Goal: Task Accomplishment & Management: Complete application form

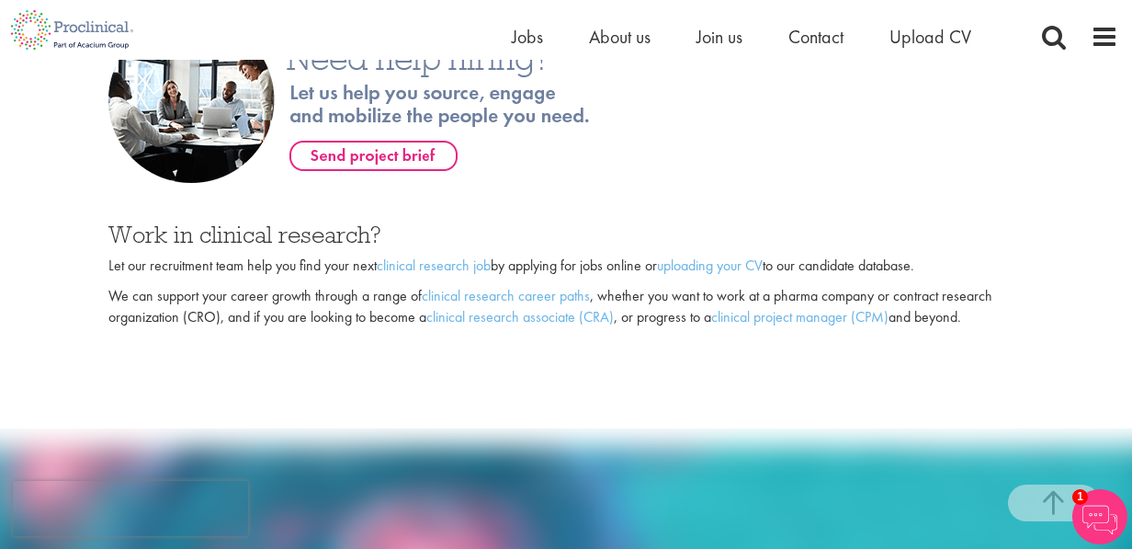
scroll to position [1286, 0]
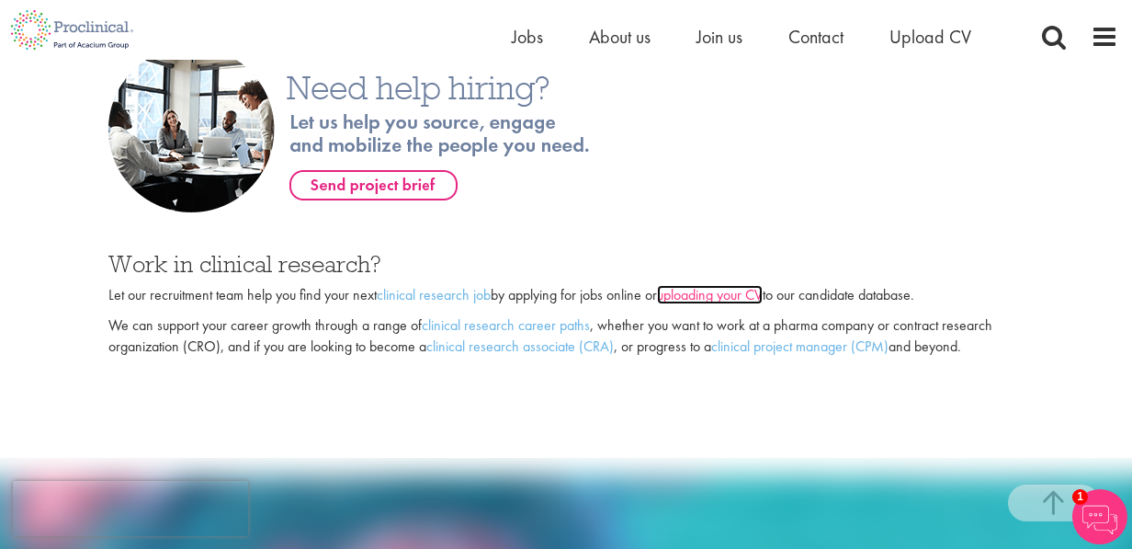
click at [719, 296] on link "uploading your CV" at bounding box center [710, 294] width 106 height 19
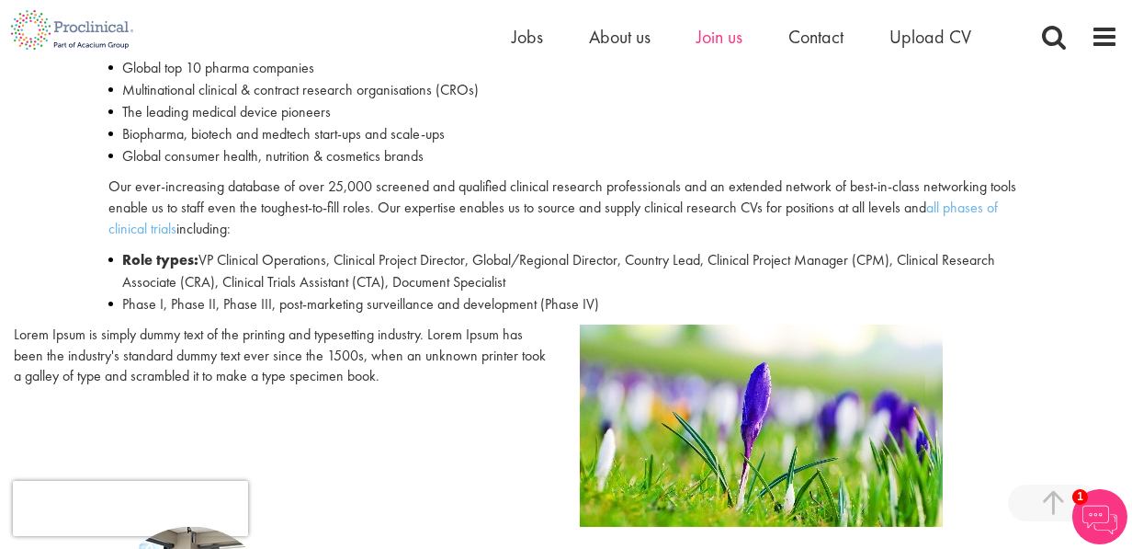
scroll to position [735, 0]
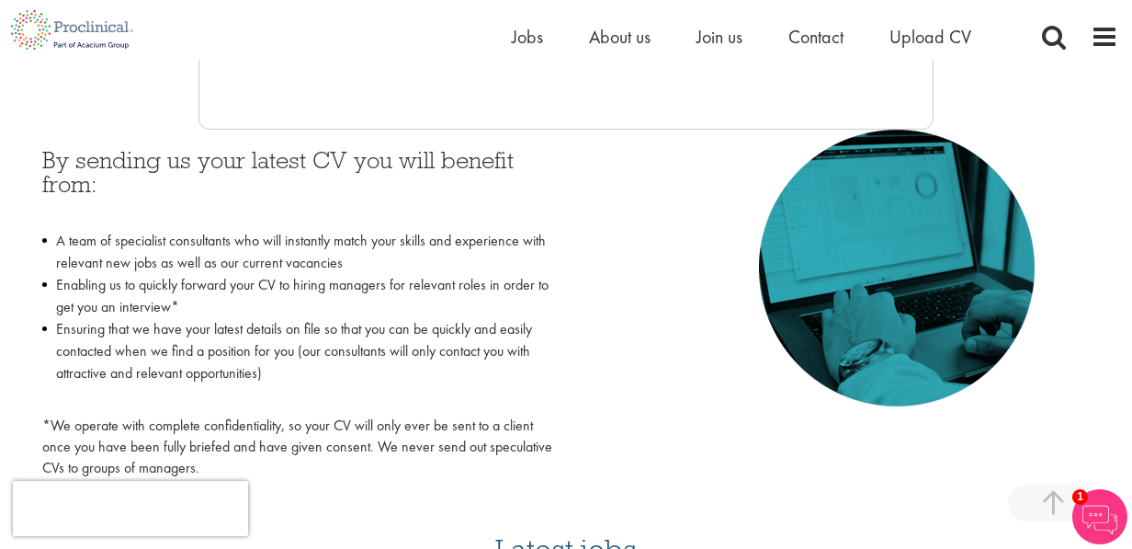
scroll to position [827, 0]
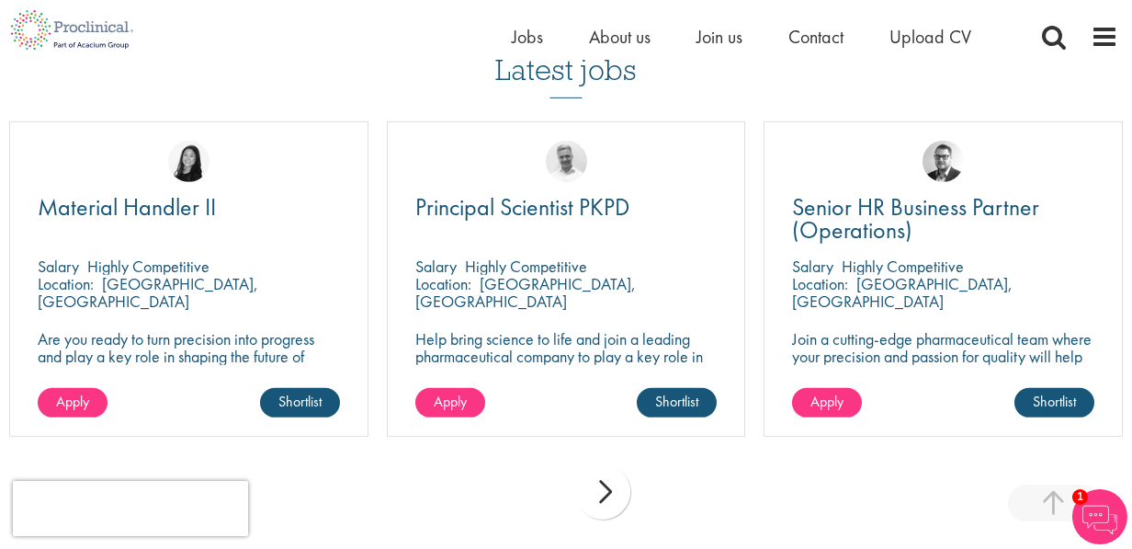
scroll to position [5513, 0]
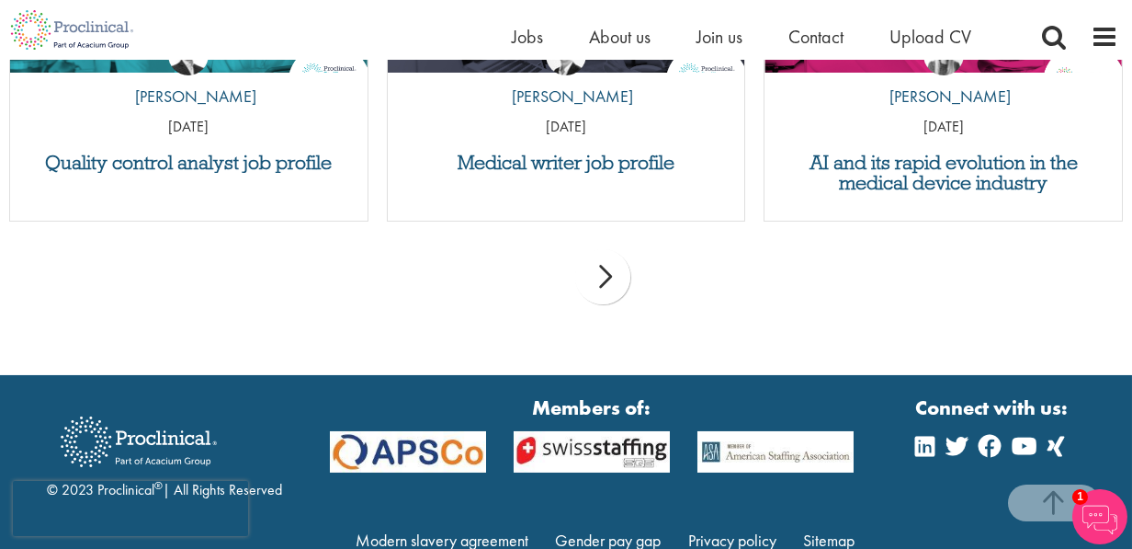
scroll to position [2122, 0]
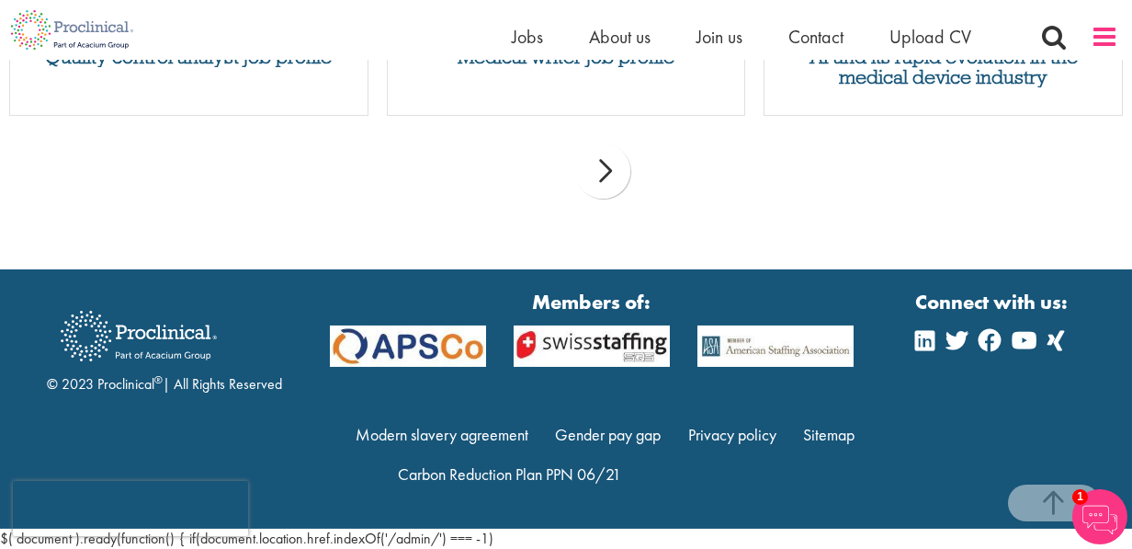
click at [1105, 34] on span at bounding box center [1105, 37] width 28 height 28
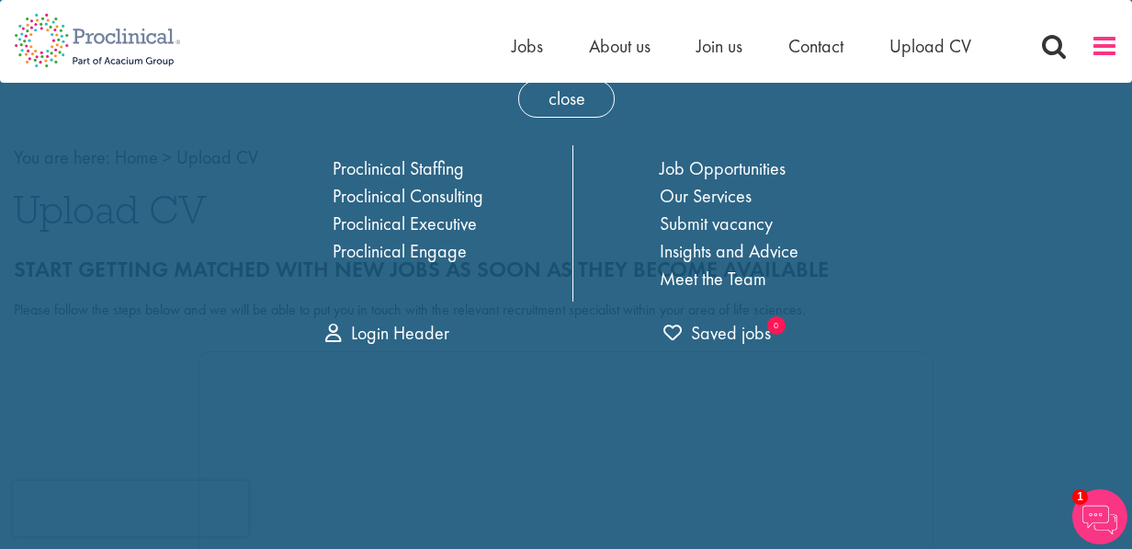
scroll to position [0, 0]
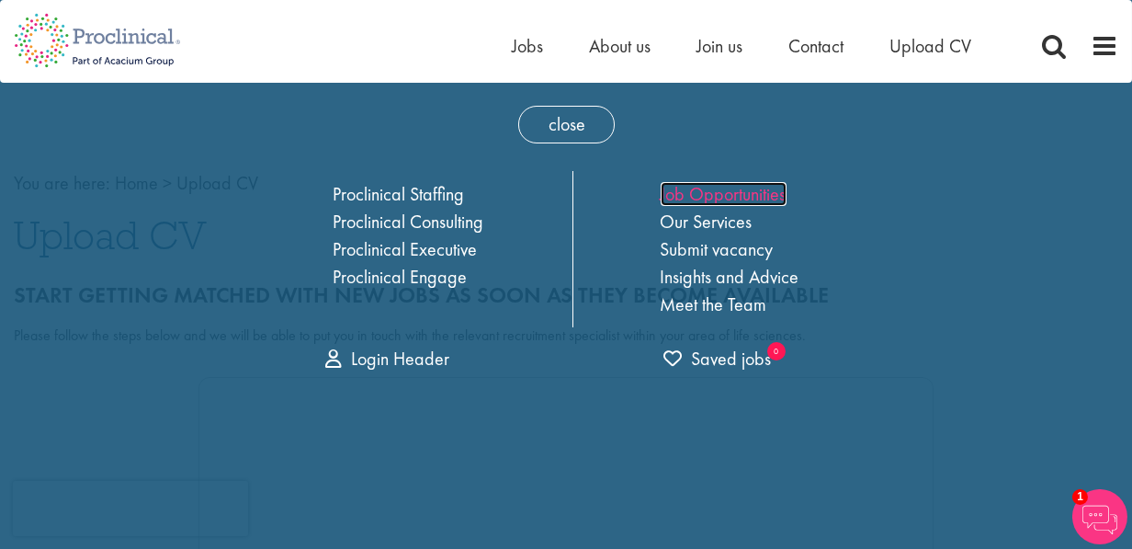
click at [763, 189] on link "Job Opportunities" at bounding box center [724, 194] width 126 height 24
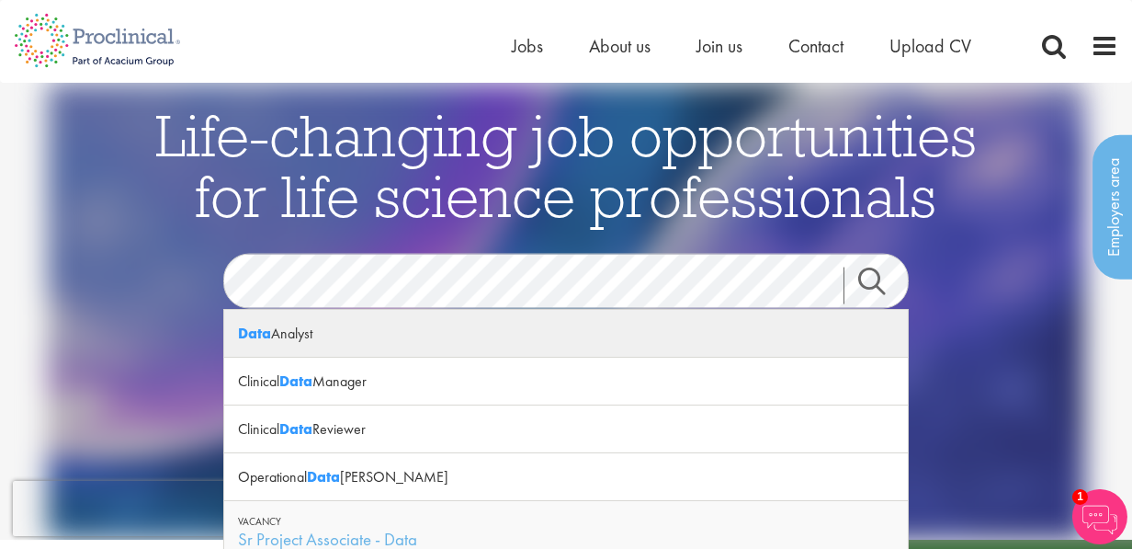
click at [306, 337] on div "Data Analyst" at bounding box center [566, 334] width 684 height 48
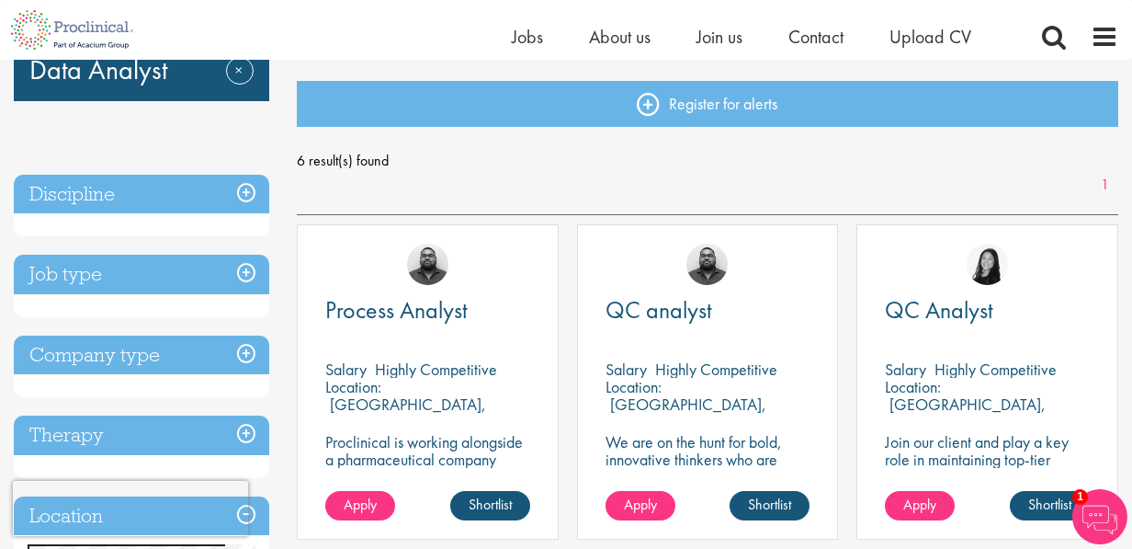
scroll to position [276, 0]
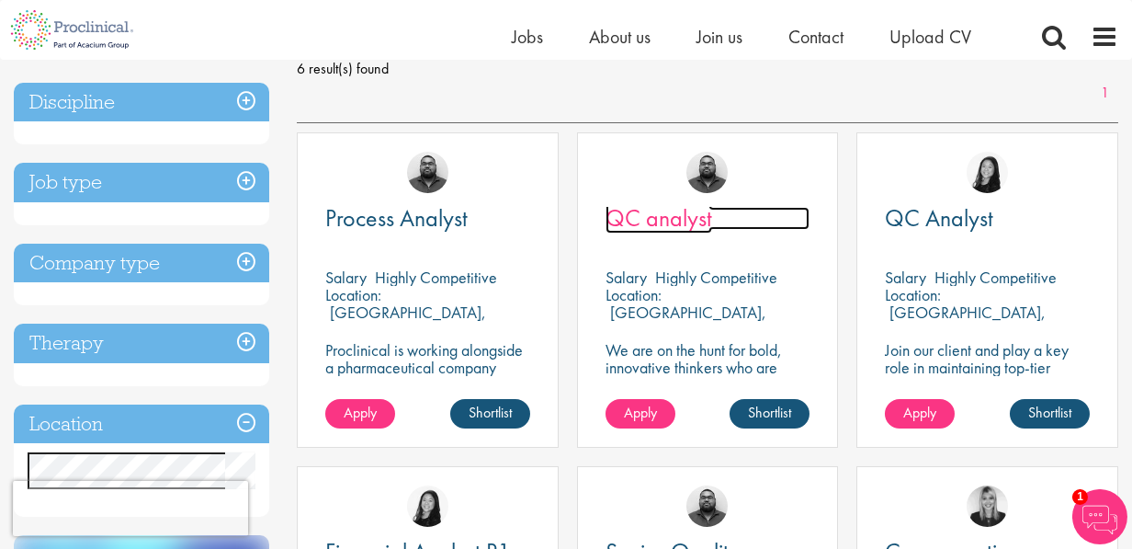
click at [685, 221] on span "QC analyst" at bounding box center [659, 217] width 107 height 31
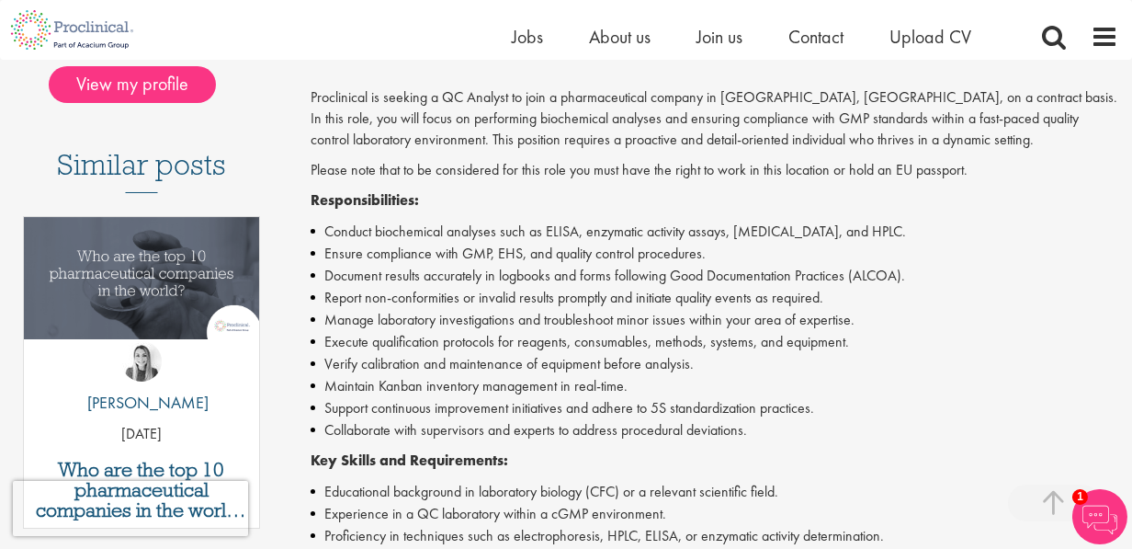
scroll to position [551, 0]
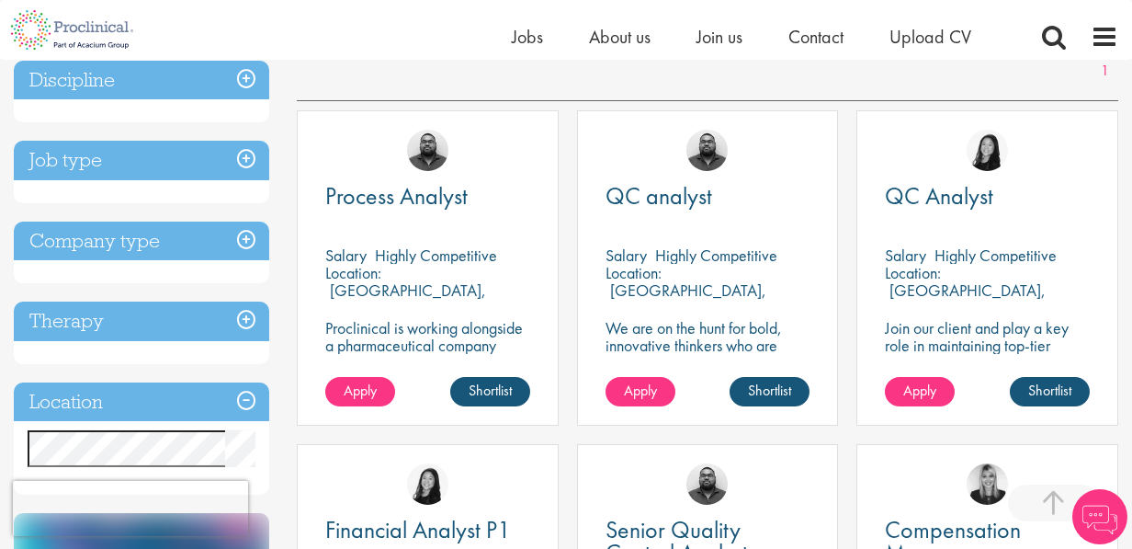
scroll to position [22, 0]
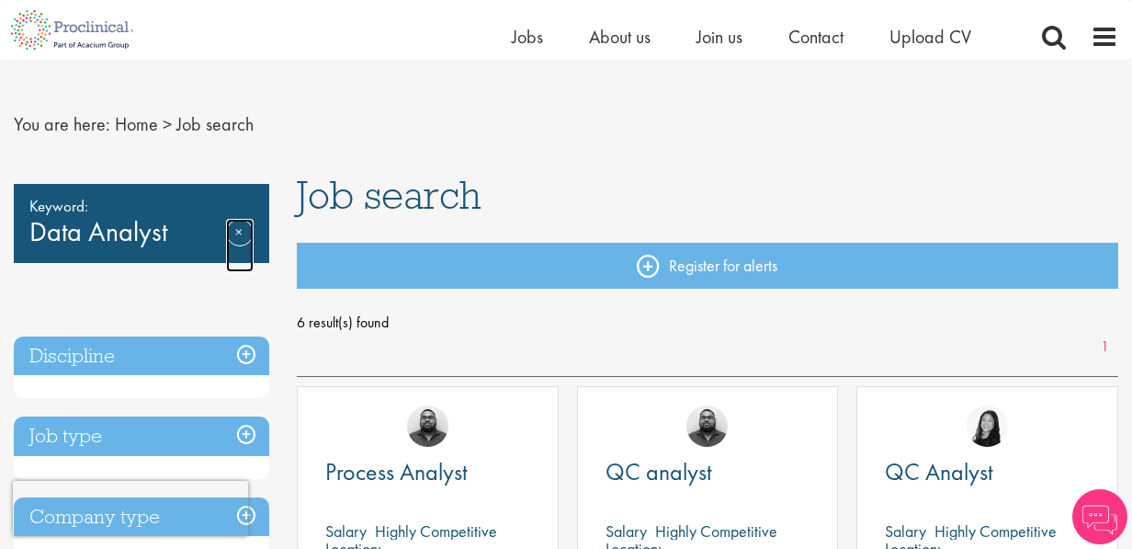
click at [233, 229] on link "Remove" at bounding box center [240, 245] width 28 height 53
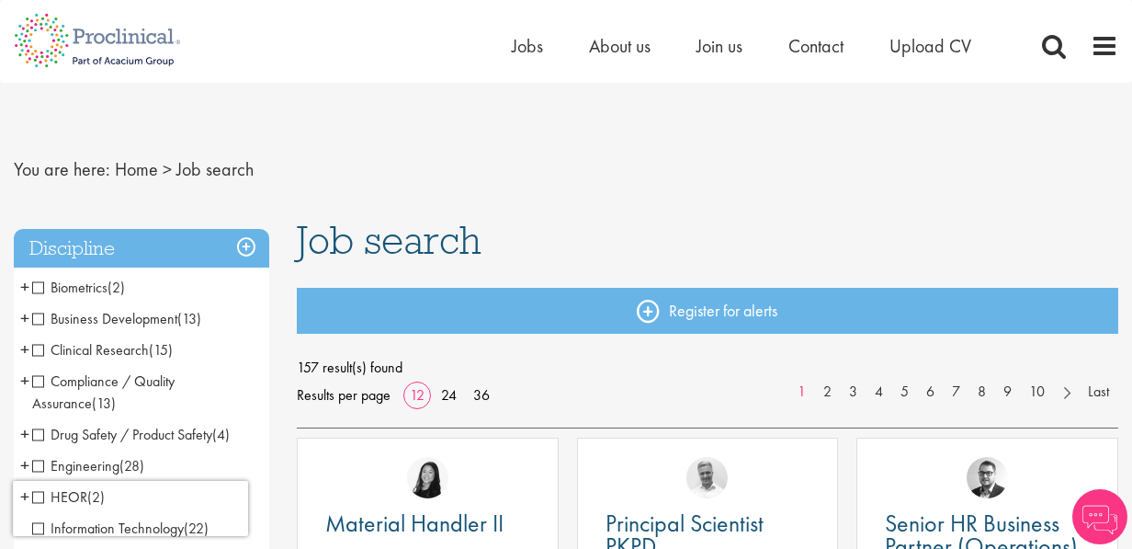
click at [32, 346] on span "Clinical Research" at bounding box center [90, 349] width 117 height 19
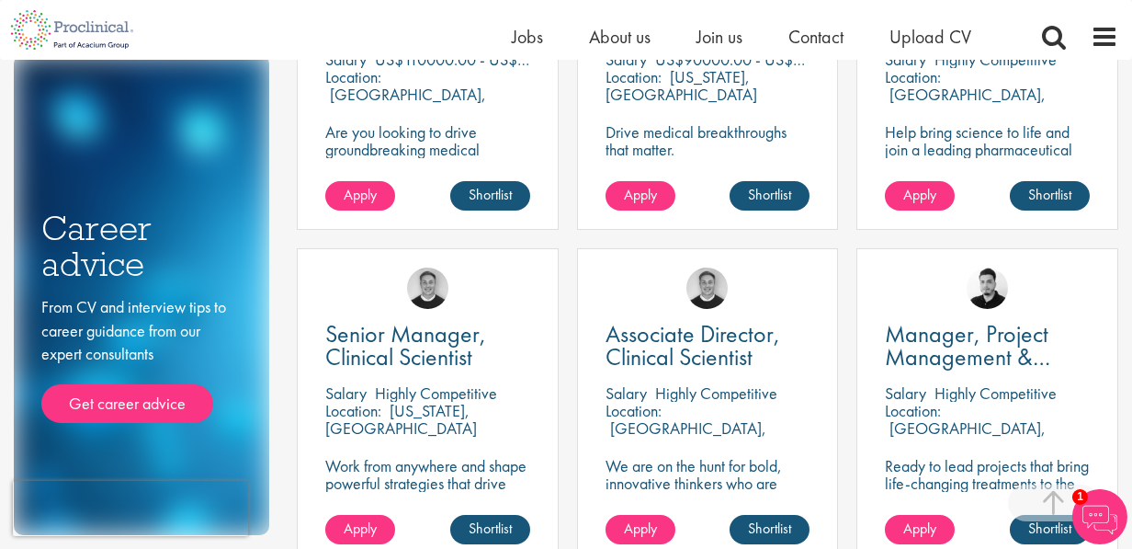
scroll to position [827, 0]
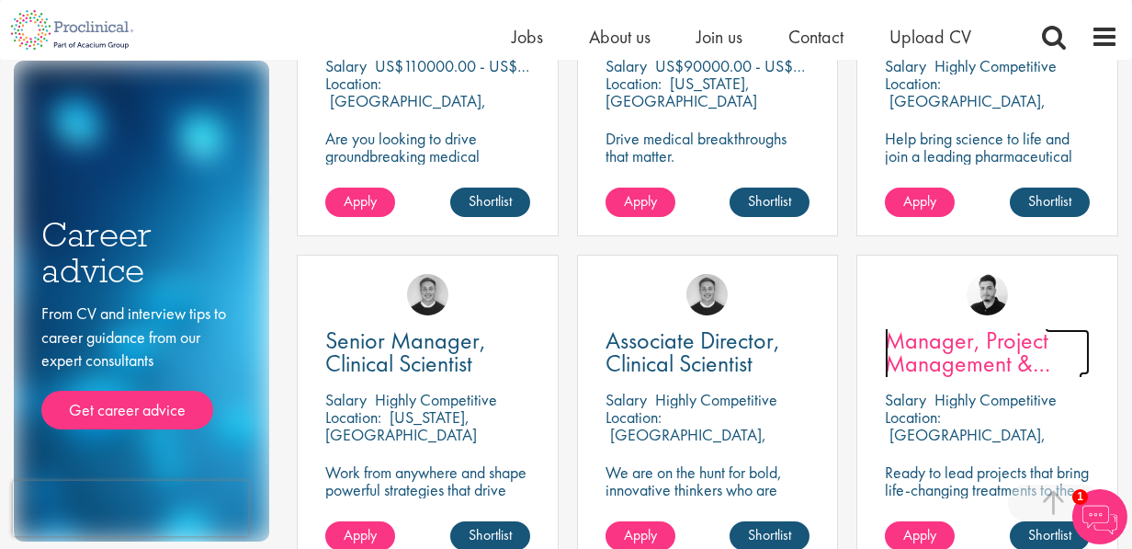
click at [941, 347] on span "Manager, Project Management & Operational Delivery" at bounding box center [984, 362] width 198 height 77
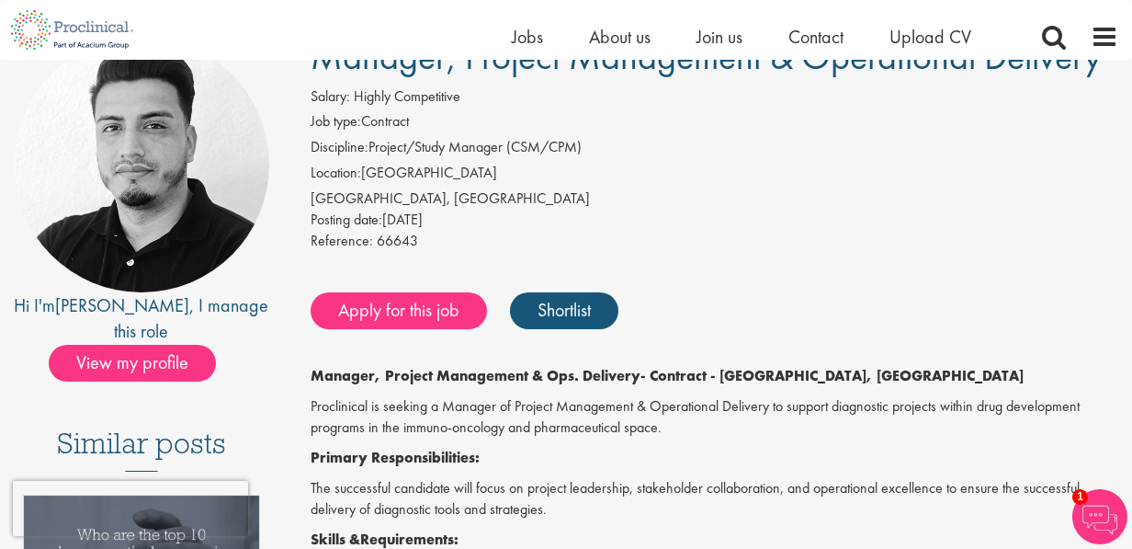
scroll to position [184, 0]
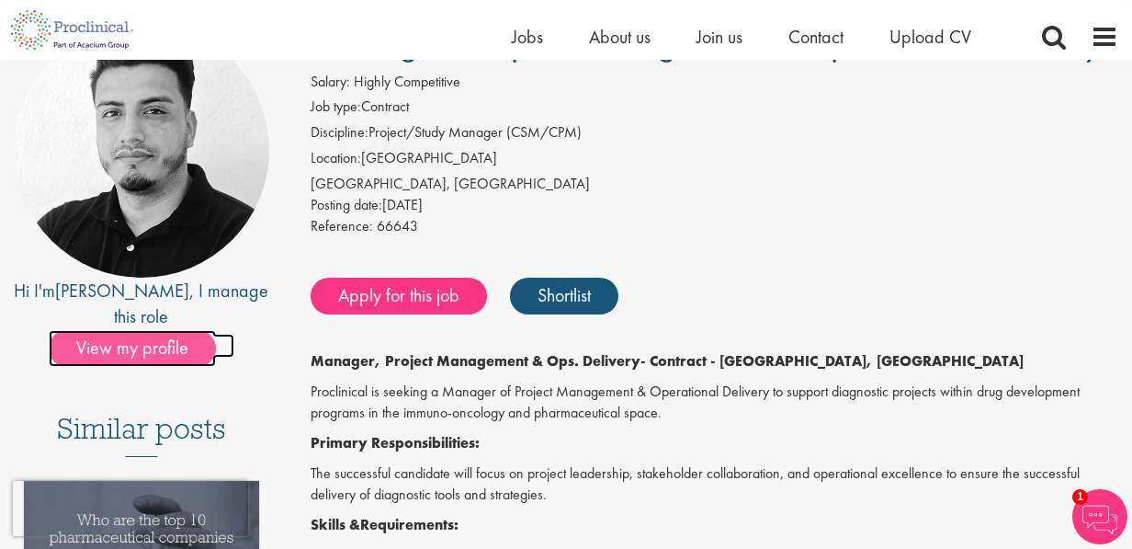
click at [179, 330] on span "View my profile" at bounding box center [132, 348] width 167 height 37
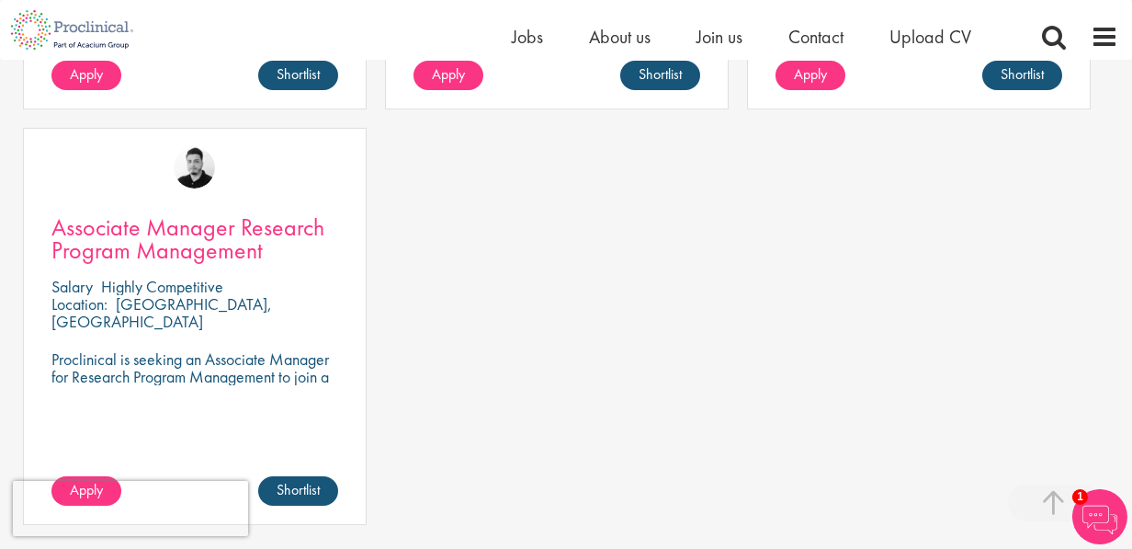
scroll to position [1286, 0]
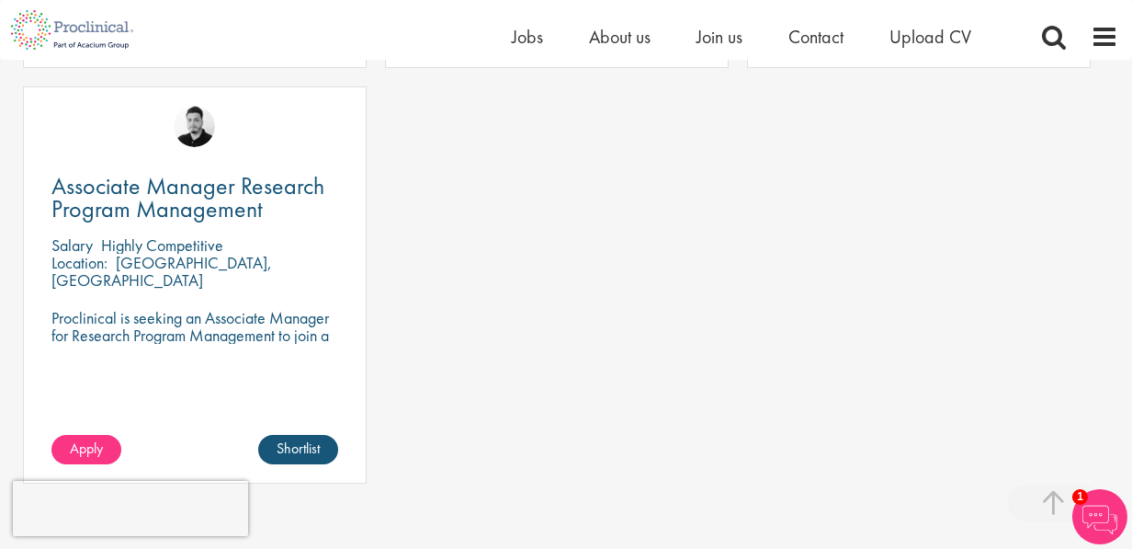
click at [166, 254] on p "Highly Competitive" at bounding box center [162, 244] width 122 height 21
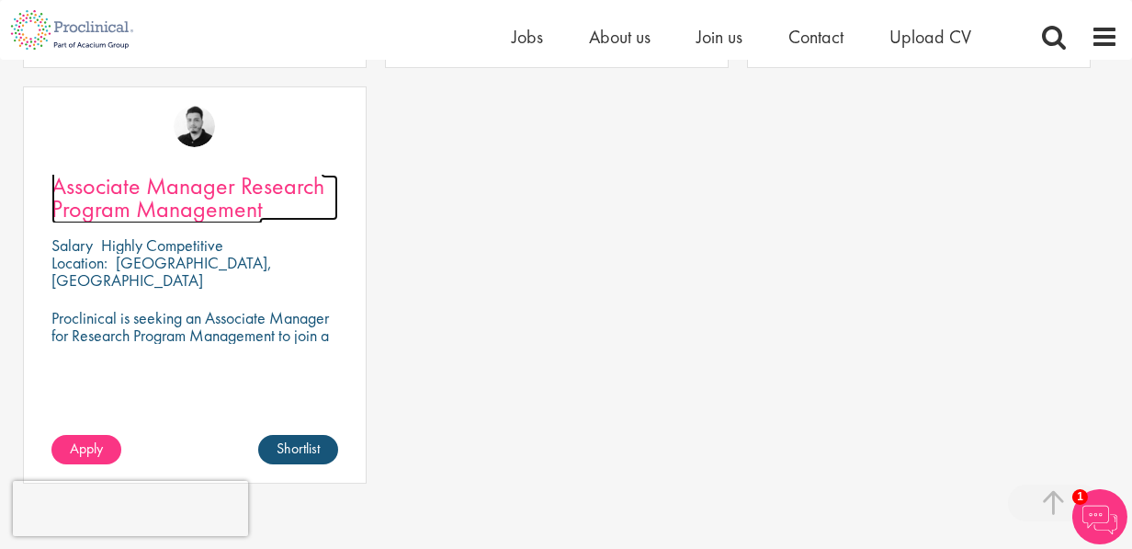
click at [168, 208] on span "Associate Manager Research Program Management" at bounding box center [187, 197] width 273 height 54
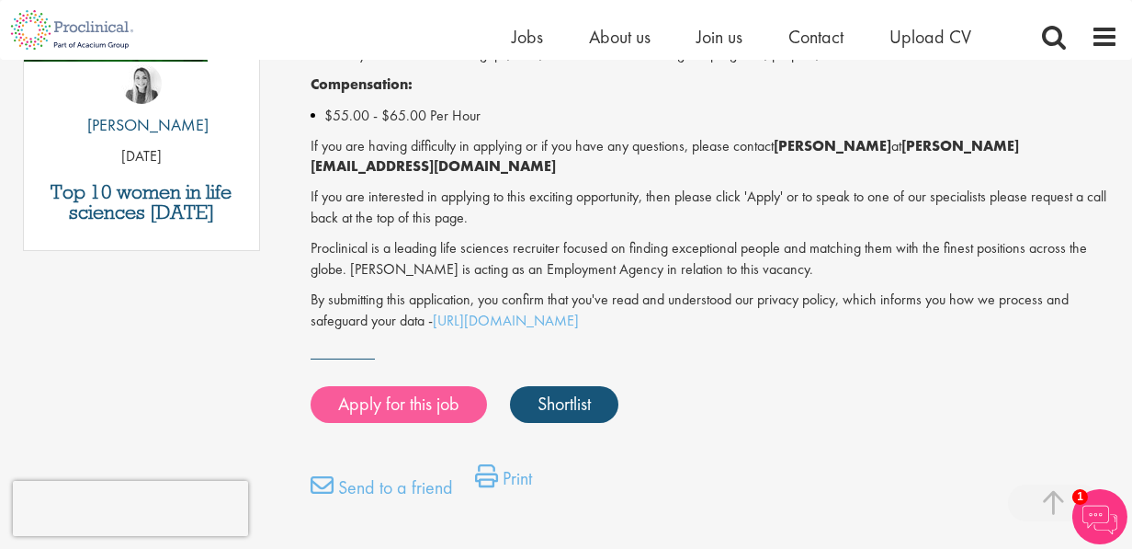
scroll to position [1103, 0]
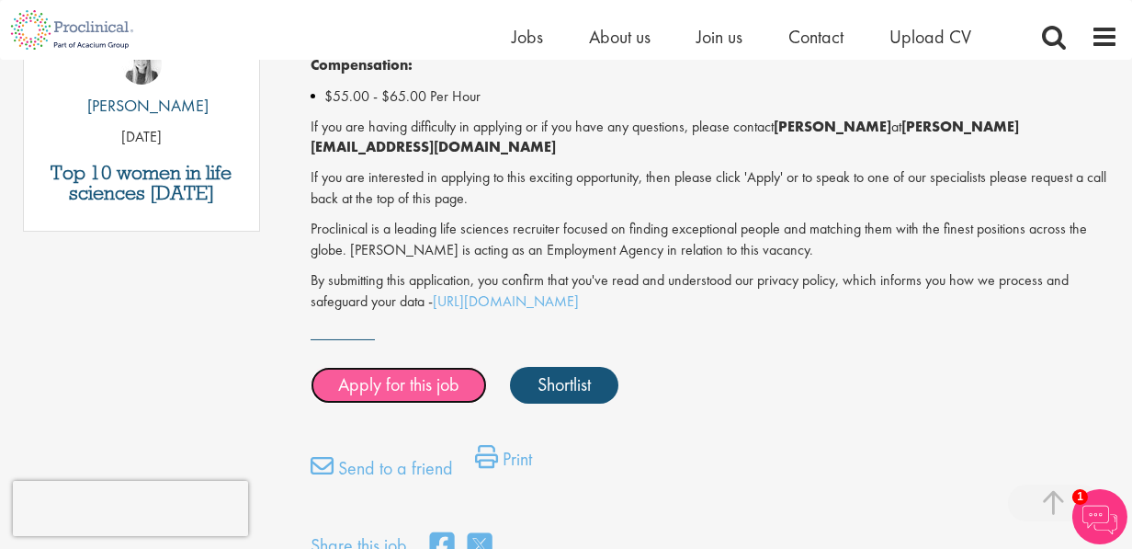
click at [385, 377] on link "Apply for this job" at bounding box center [399, 385] width 176 height 37
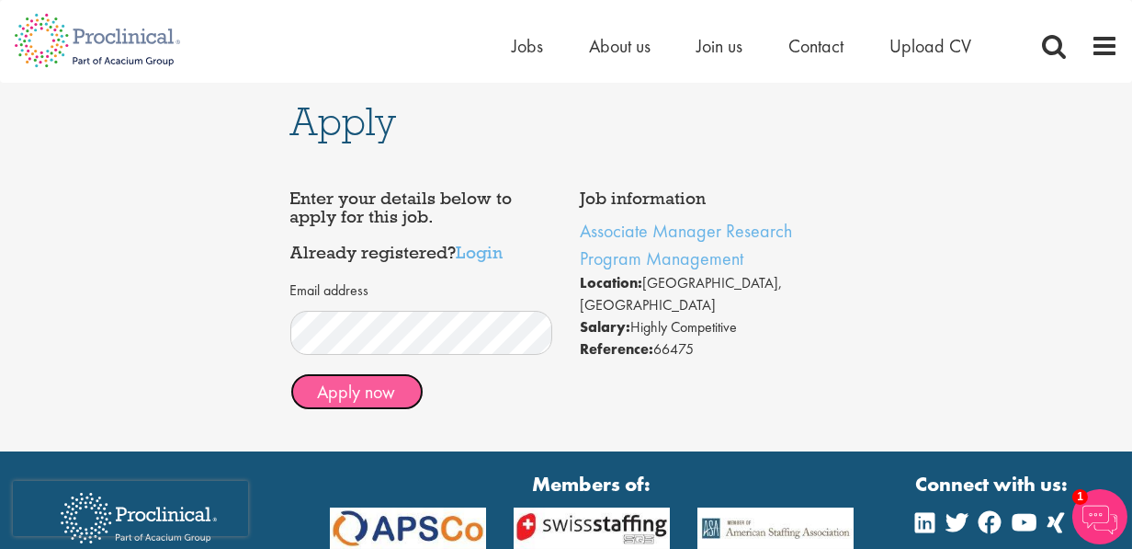
click at [360, 389] on button "Apply now" at bounding box center [356, 391] width 133 height 37
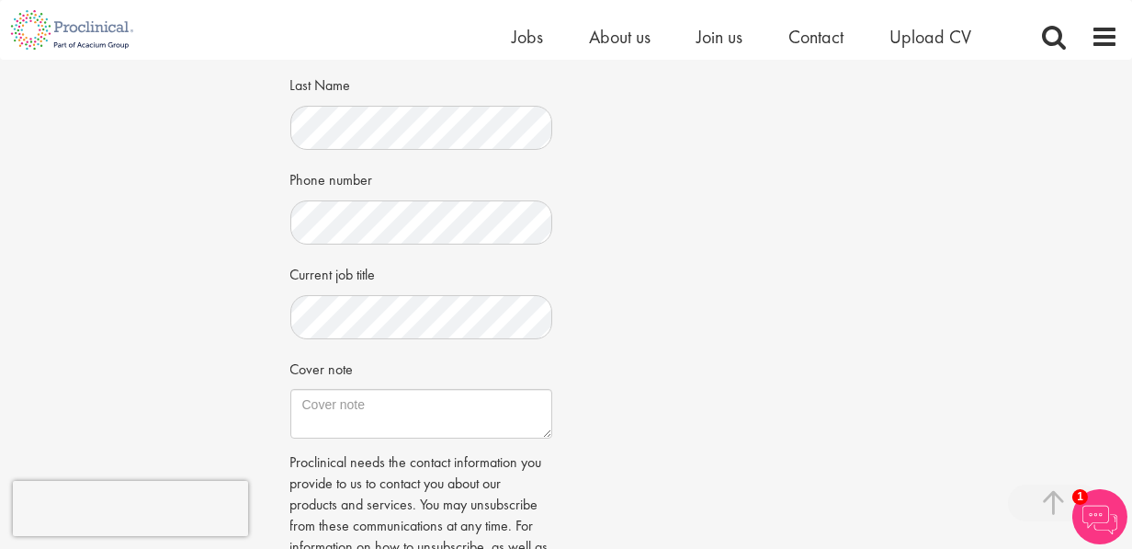
scroll to position [368, 0]
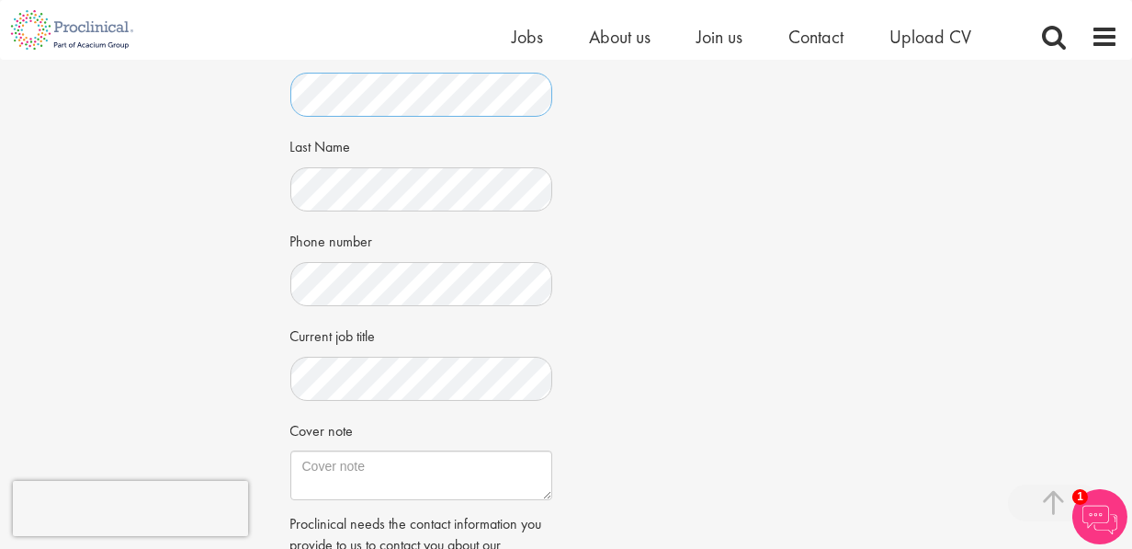
click at [273, 89] on div "Apply Job information Associate Manager Research Program Management Location: T…" at bounding box center [566, 230] width 1160 height 1077
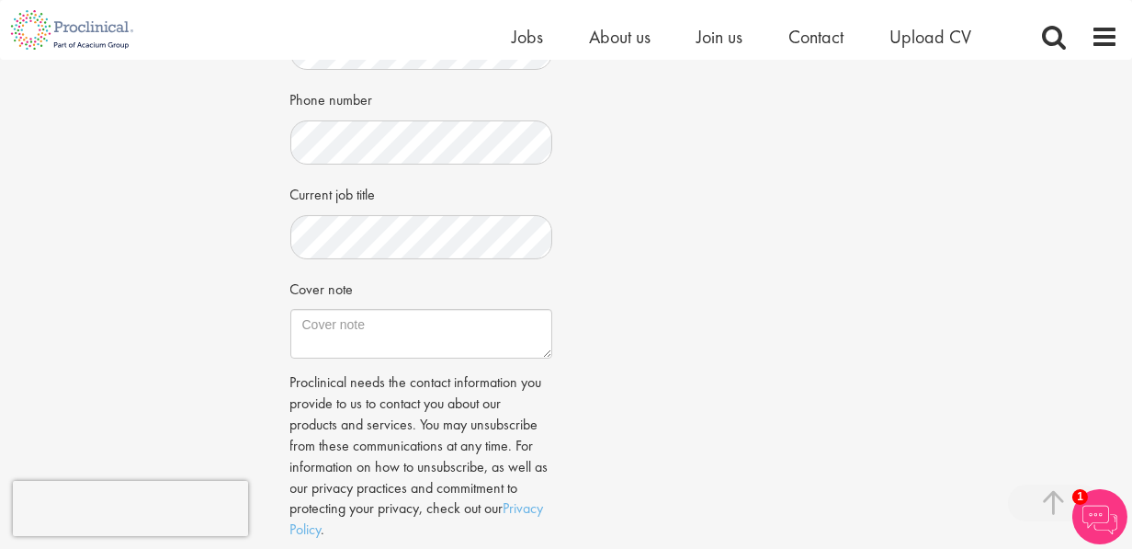
scroll to position [551, 0]
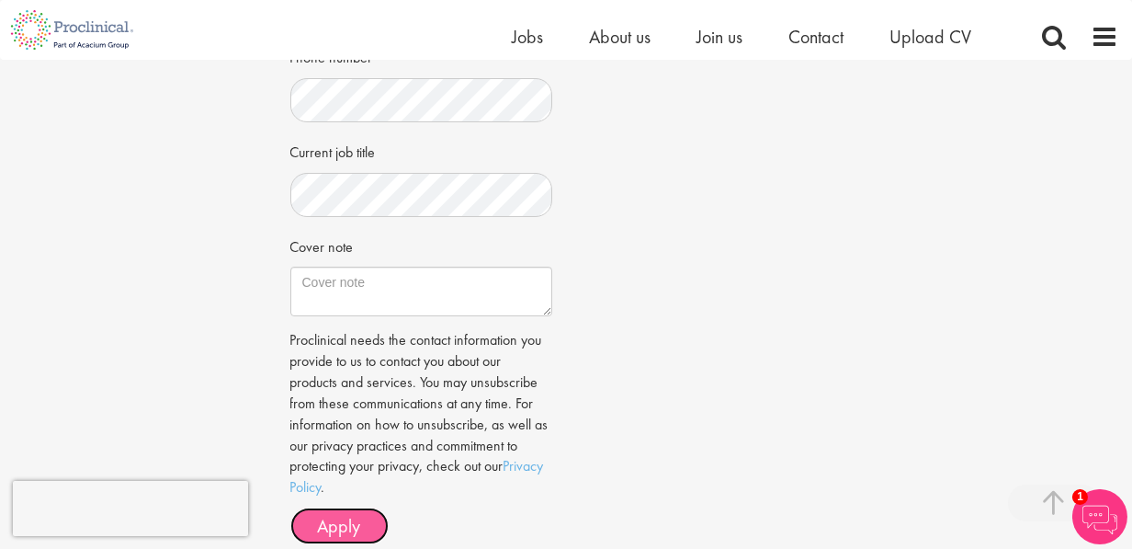
click at [335, 519] on span "Apply" at bounding box center [339, 526] width 43 height 24
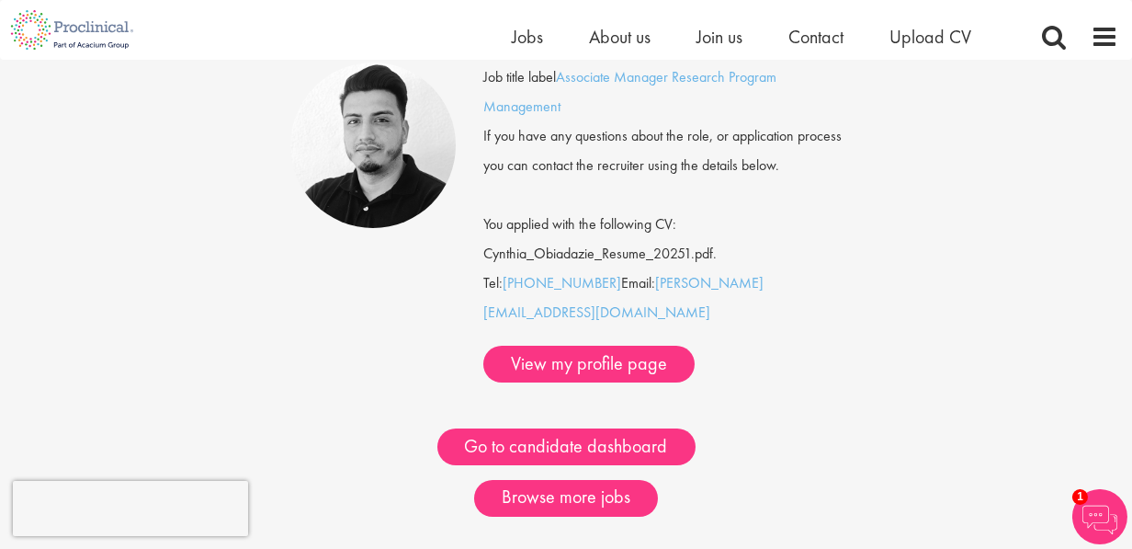
scroll to position [184, 0]
